Goal: Information Seeking & Learning: Learn about a topic

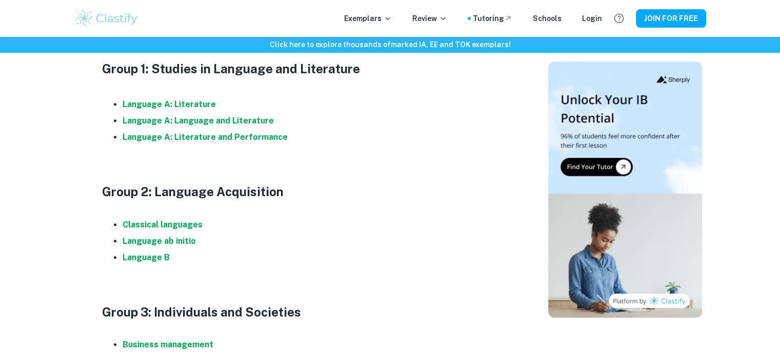
scroll to position [563, 0]
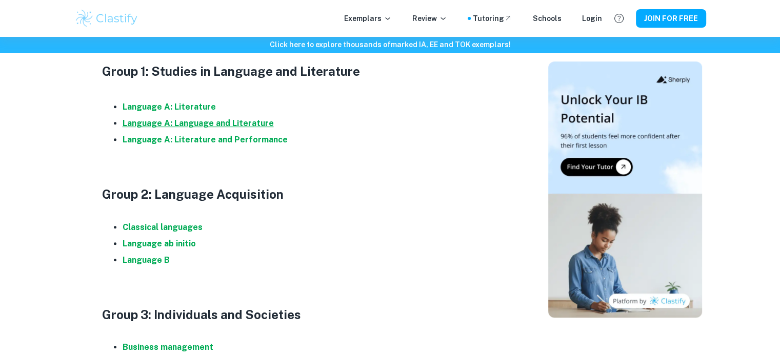
click at [172, 120] on strong "Language A: Language and Literature" at bounding box center [198, 123] width 151 height 10
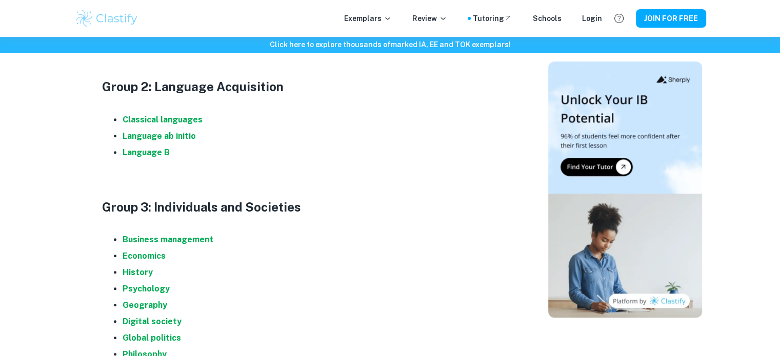
scroll to position [646, 0]
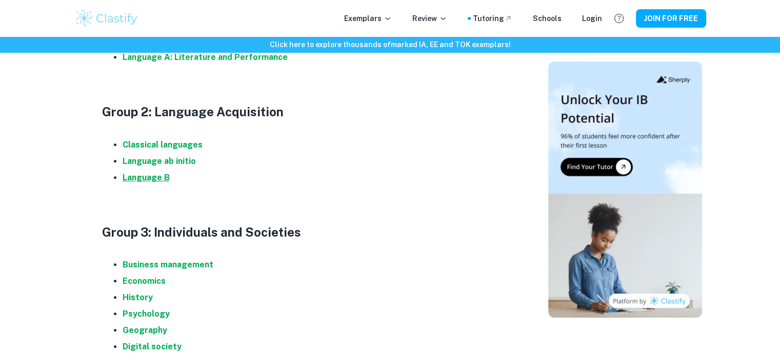
click at [147, 178] on strong "Language B" at bounding box center [146, 178] width 47 height 10
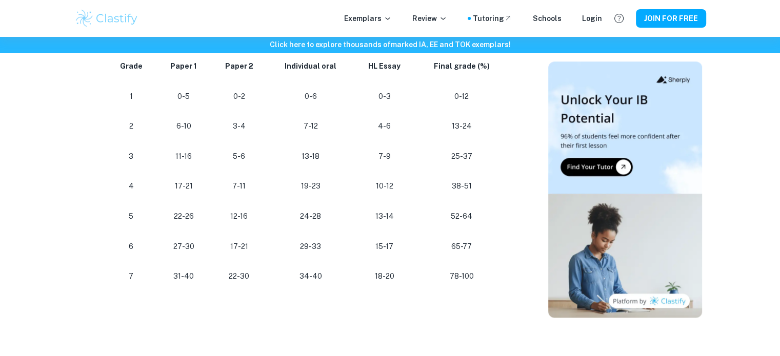
scroll to position [1035, 0]
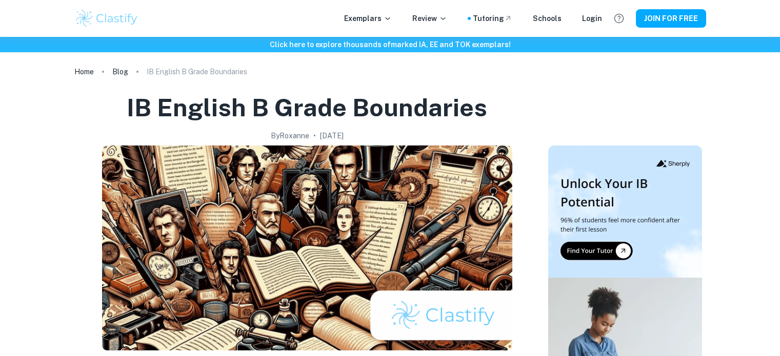
scroll to position [207, 0]
